Goal: Find specific page/section: Find specific page/section

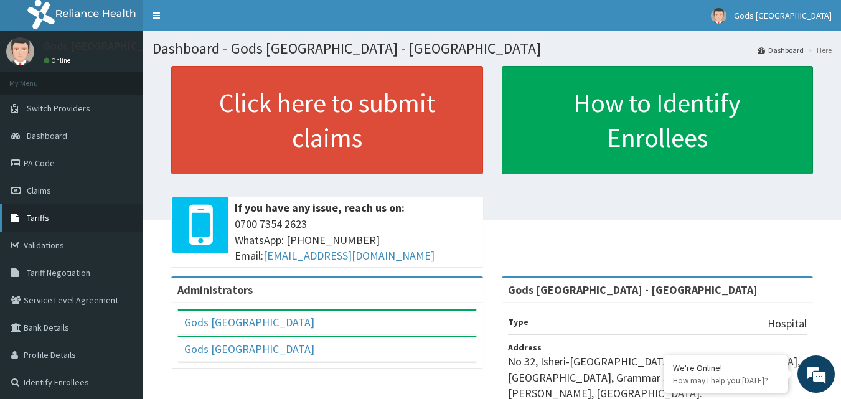
click at [43, 224] on link "Tariffs" at bounding box center [71, 217] width 143 height 27
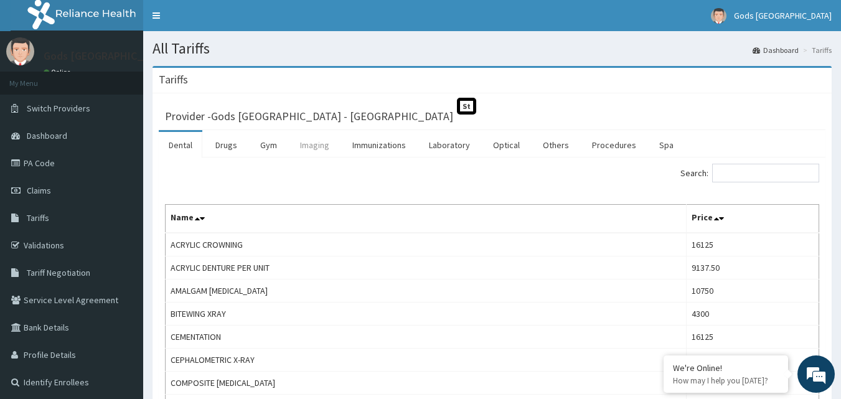
click at [314, 143] on link "Imaging" at bounding box center [314, 145] width 49 height 26
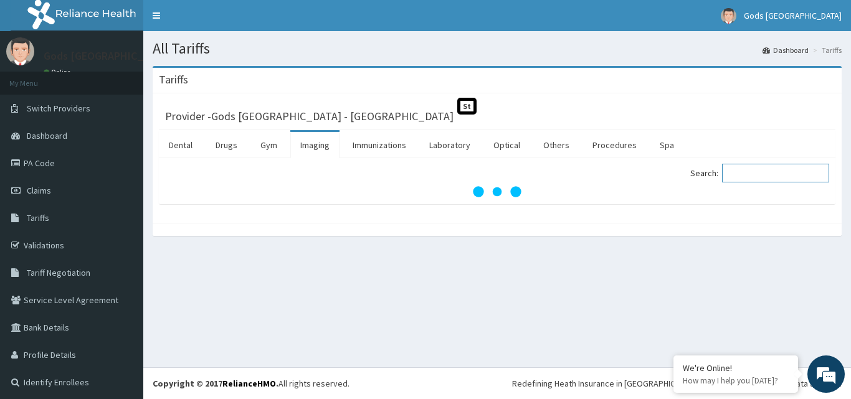
click at [741, 170] on input "Search:" at bounding box center [775, 173] width 107 height 19
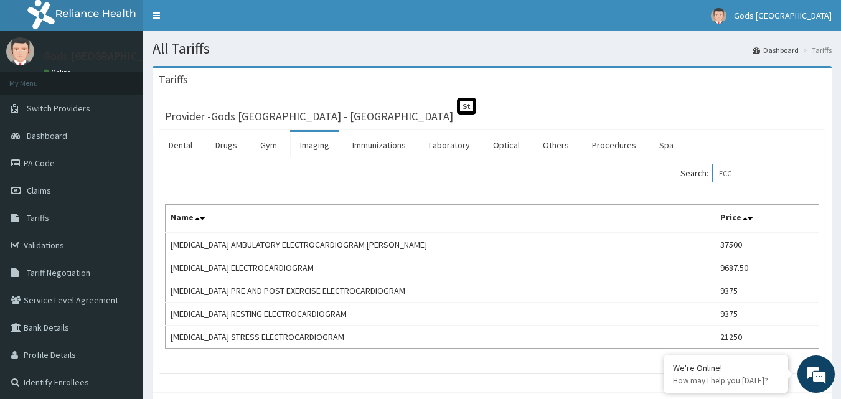
type input "ECG"
click at [658, 221] on th "Name" at bounding box center [441, 219] width 550 height 29
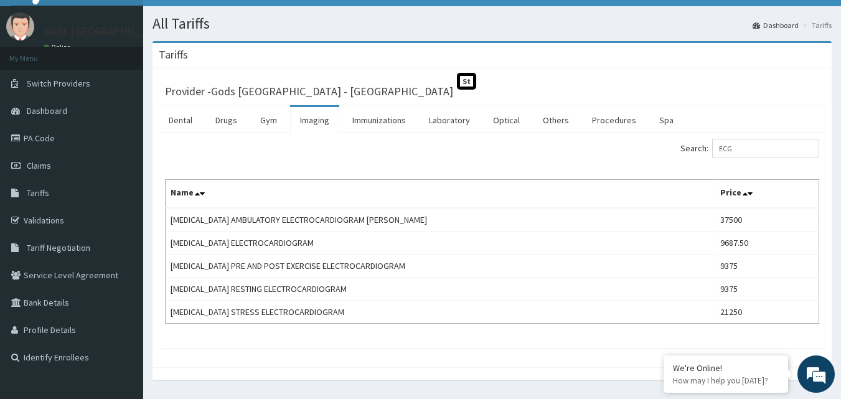
scroll to position [50, 0]
